Goal: Participate in discussion: Engage in conversation with other users on a specific topic

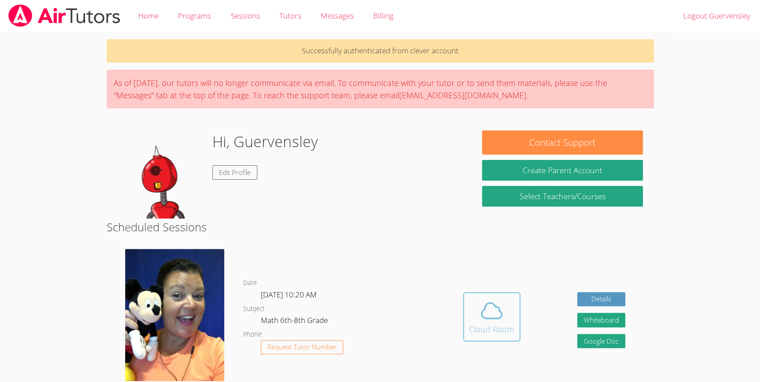
click at [484, 318] on icon at bounding box center [491, 310] width 20 height 15
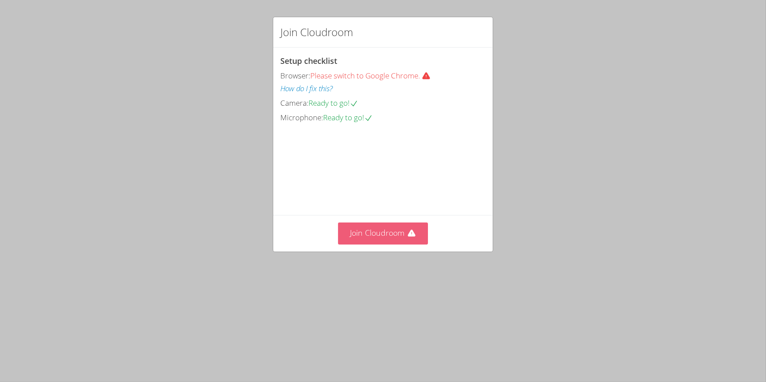
click at [383, 244] on button "Join Cloudroom" at bounding box center [383, 233] width 90 height 22
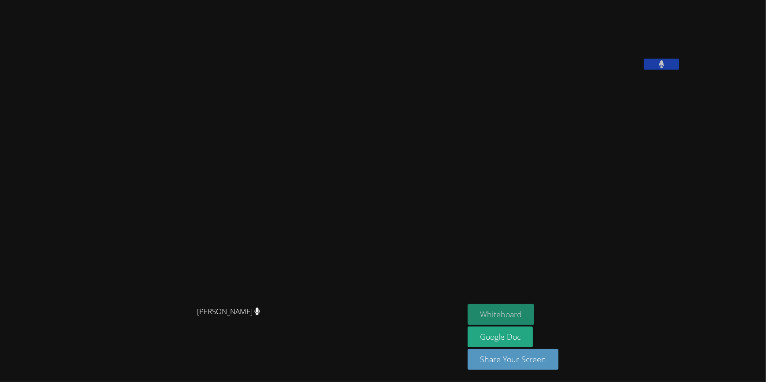
click at [503, 312] on button "Whiteboard" at bounding box center [500, 314] width 67 height 21
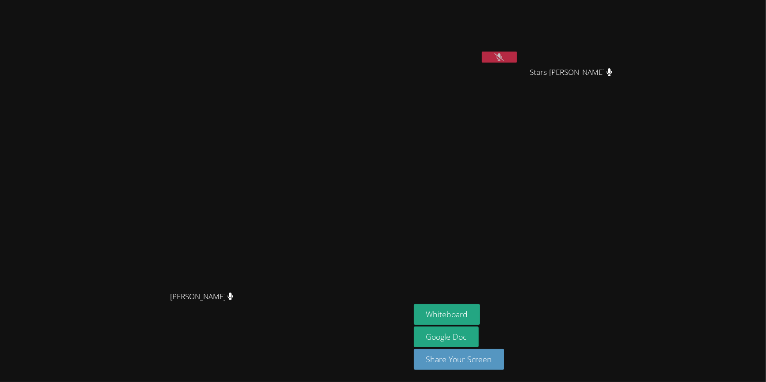
click at [517, 59] on button at bounding box center [498, 57] width 35 height 11
click at [517, 58] on button at bounding box center [498, 57] width 35 height 11
click at [480, 313] on button "Whiteboard" at bounding box center [447, 314] width 67 height 21
click at [271, 277] on video at bounding box center [205, 173] width 132 height 226
click at [271, 279] on video at bounding box center [205, 173] width 132 height 226
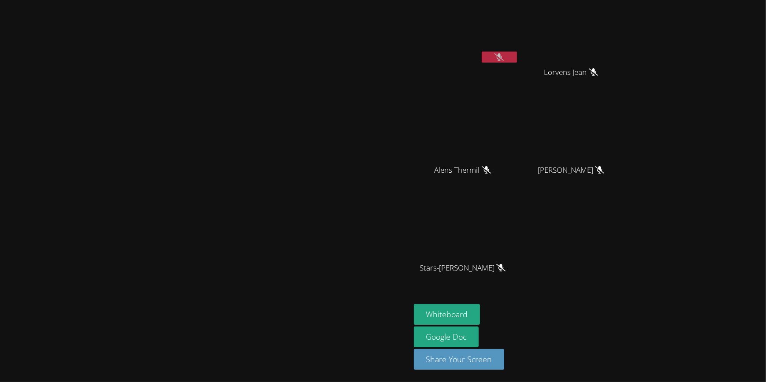
click at [271, 180] on video at bounding box center [205, 173] width 132 height 226
click at [518, 176] on div "Alens Thermil" at bounding box center [466, 177] width 105 height 35
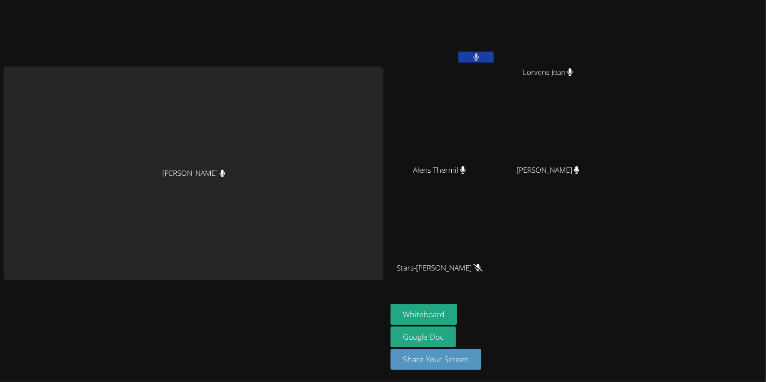
click at [584, 91] on div "Lorvens Jean" at bounding box center [551, 80] width 105 height 35
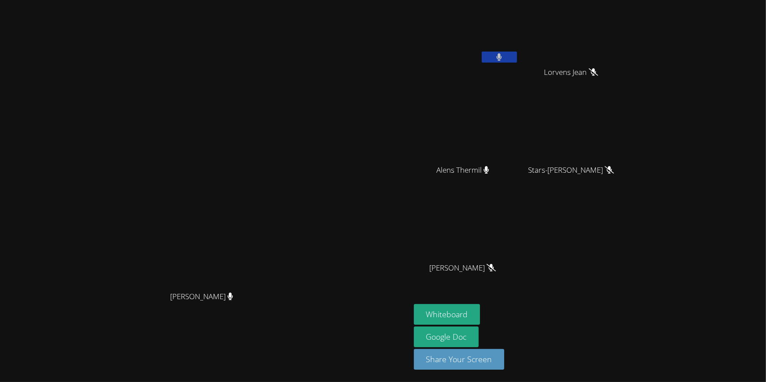
click at [517, 52] on button at bounding box center [498, 57] width 35 height 11
click at [598, 73] on icon at bounding box center [592, 71] width 9 height 7
click at [624, 270] on div "Guervensley [PERSON_NAME] [PERSON_NAME] [PERSON_NAME] [PERSON_NAME] Thermil Sta…" at bounding box center [520, 149] width 213 height 290
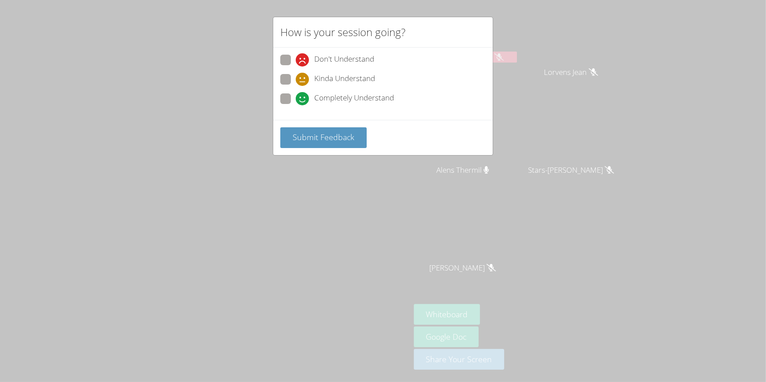
click at [296, 86] on span at bounding box center [296, 86] width 0 height 0
click at [296, 78] on input "Kinda Understand" at bounding box center [299, 77] width 7 height 7
radio input "true"
click at [320, 145] on button "Submit Feedback" at bounding box center [323, 137] width 86 height 21
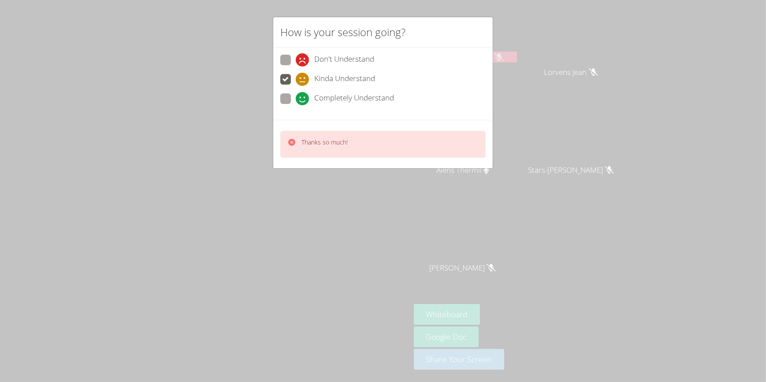
click at [295, 59] on label "Don't Understand" at bounding box center [327, 61] width 94 height 12
click at [296, 59] on input "Don't Understand" at bounding box center [299, 58] width 7 height 7
radio input "true"
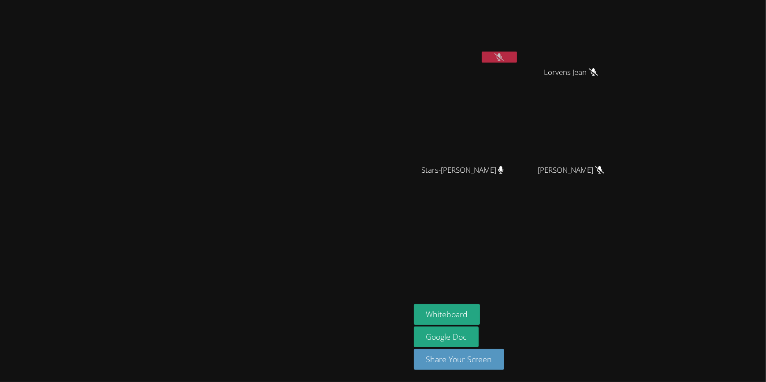
click at [630, 207] on aside "Guervensley [PERSON_NAME] [PERSON_NAME] [PERSON_NAME]-[PERSON_NAME] Stars-[PERS…" at bounding box center [520, 191] width 220 height 382
click at [608, 297] on aside "Guervensley [PERSON_NAME] [PERSON_NAME] [PERSON_NAME]-[PERSON_NAME] Stars-[PERS…" at bounding box center [520, 191] width 220 height 382
click at [254, 158] on video at bounding box center [205, 173] width 132 height 226
click at [271, 274] on video at bounding box center [205, 173] width 132 height 226
click at [271, 60] on video at bounding box center [205, 173] width 132 height 226
